Goal: Information Seeking & Learning: Learn about a topic

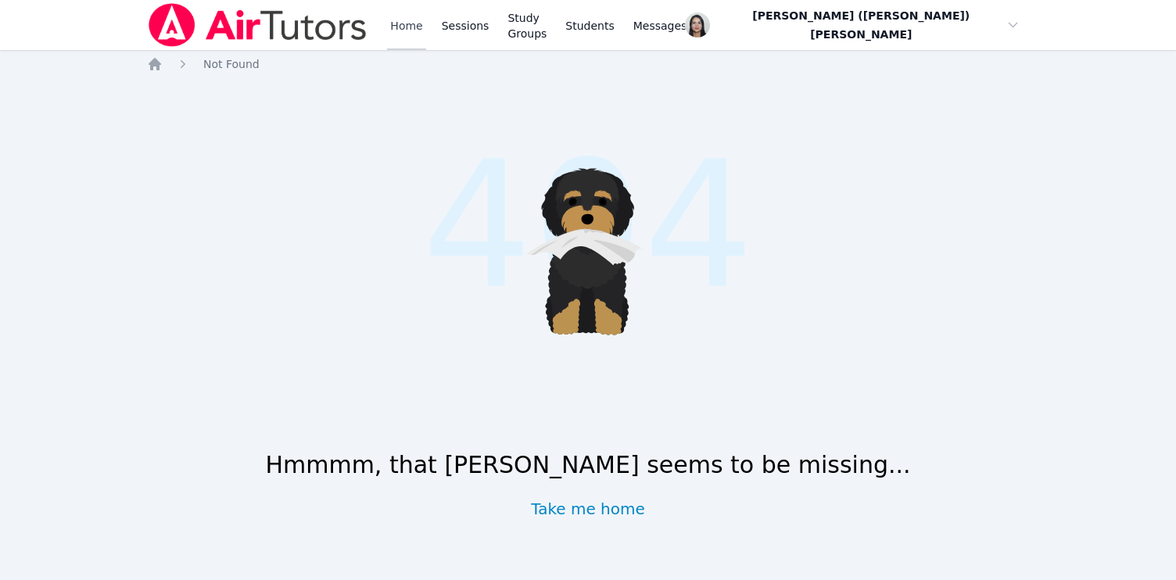
click at [390, 27] on link "Home" at bounding box center [406, 25] width 38 height 50
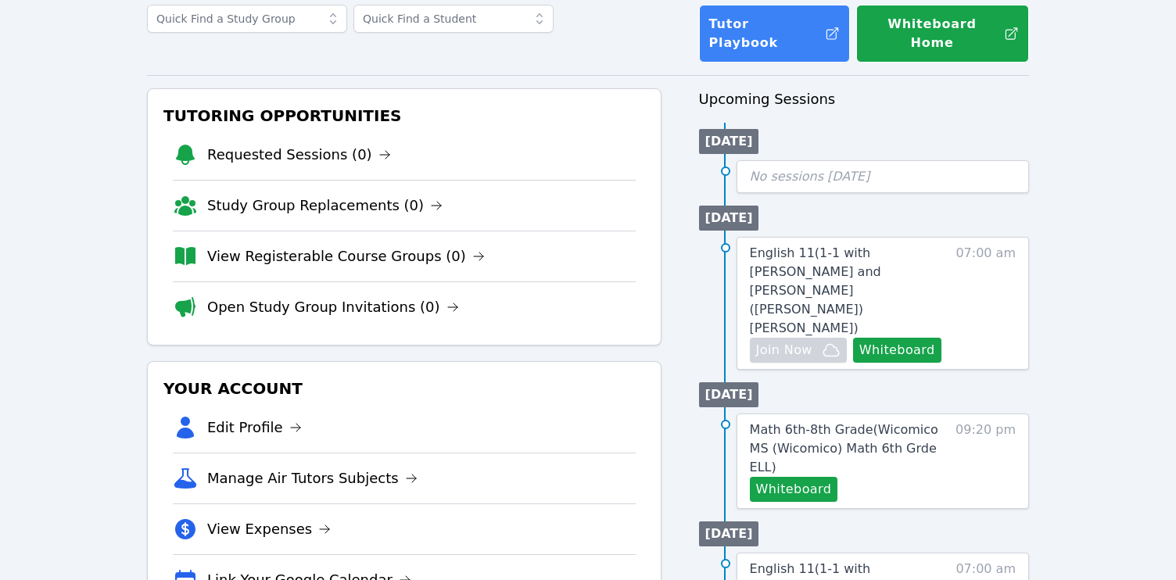
scroll to position [109, 0]
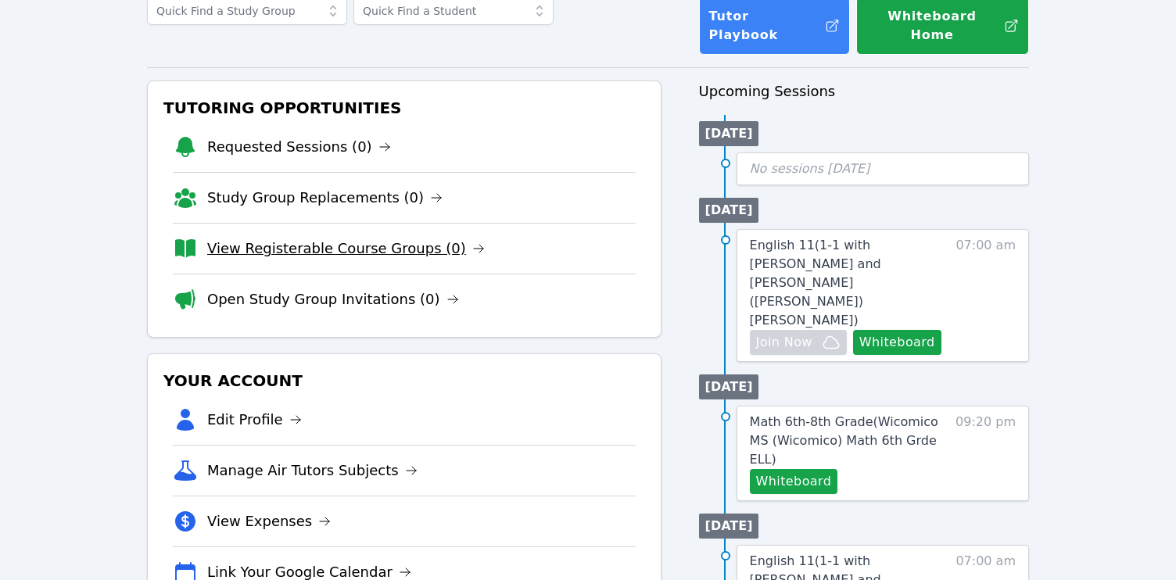
click at [401, 238] on link "View Registerable Course Groups (0)" at bounding box center [346, 249] width 278 height 22
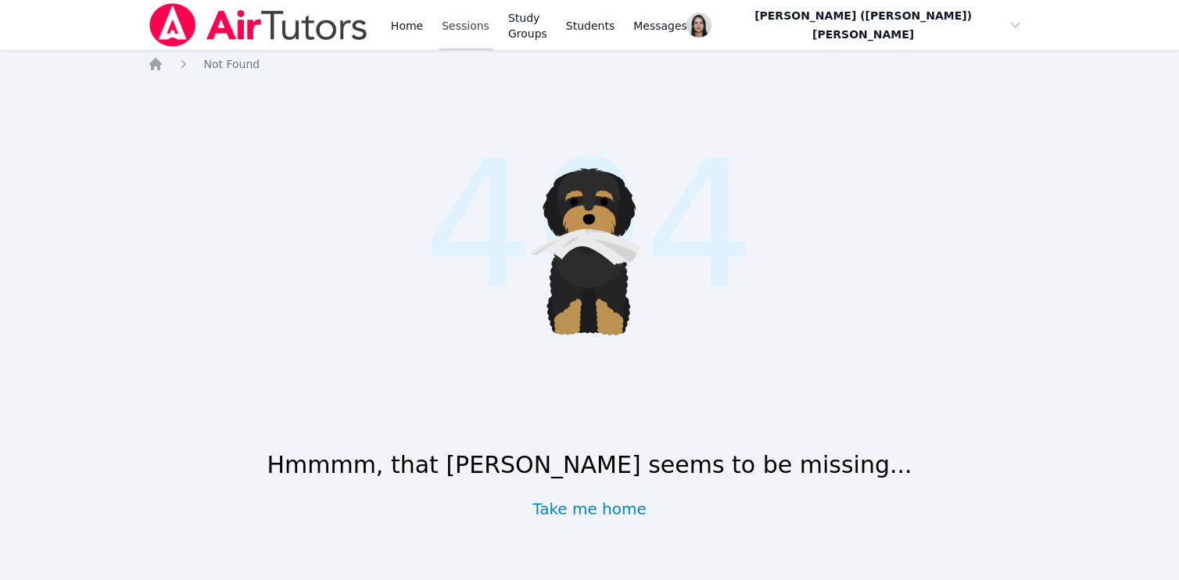
click at [459, 28] on link "Sessions" at bounding box center [466, 25] width 54 height 50
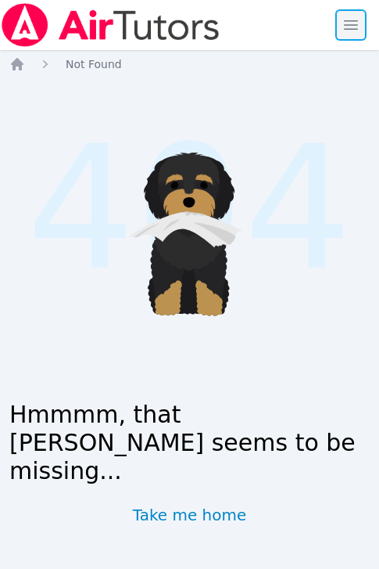
click at [361, 33] on span "button" at bounding box center [351, 25] width 34 height 34
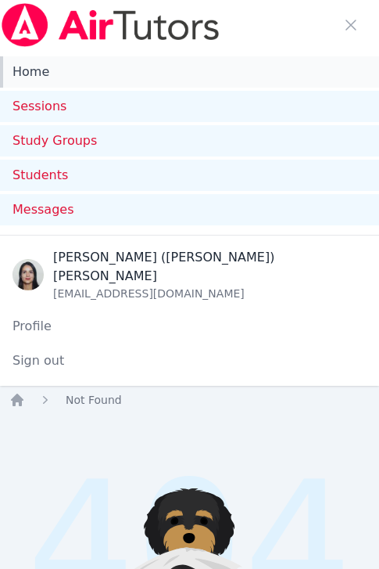
click at [57, 78] on link "Home" at bounding box center [189, 71] width 379 height 31
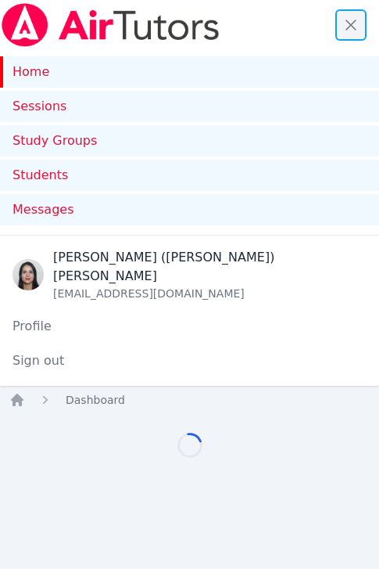
click at [353, 29] on span "button" at bounding box center [351, 25] width 34 height 34
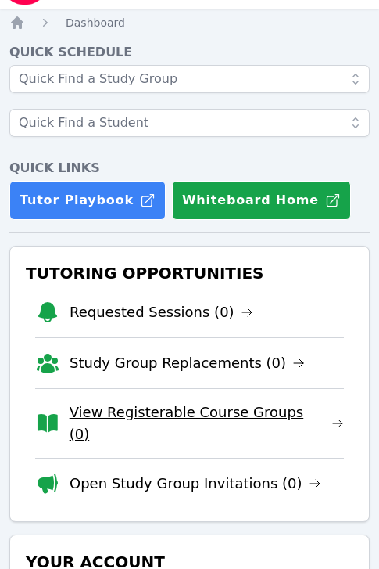
click at [160, 424] on link "View Registerable Course Groups (0)" at bounding box center [207, 423] width 274 height 44
